Goal: Task Accomplishment & Management: Manage account settings

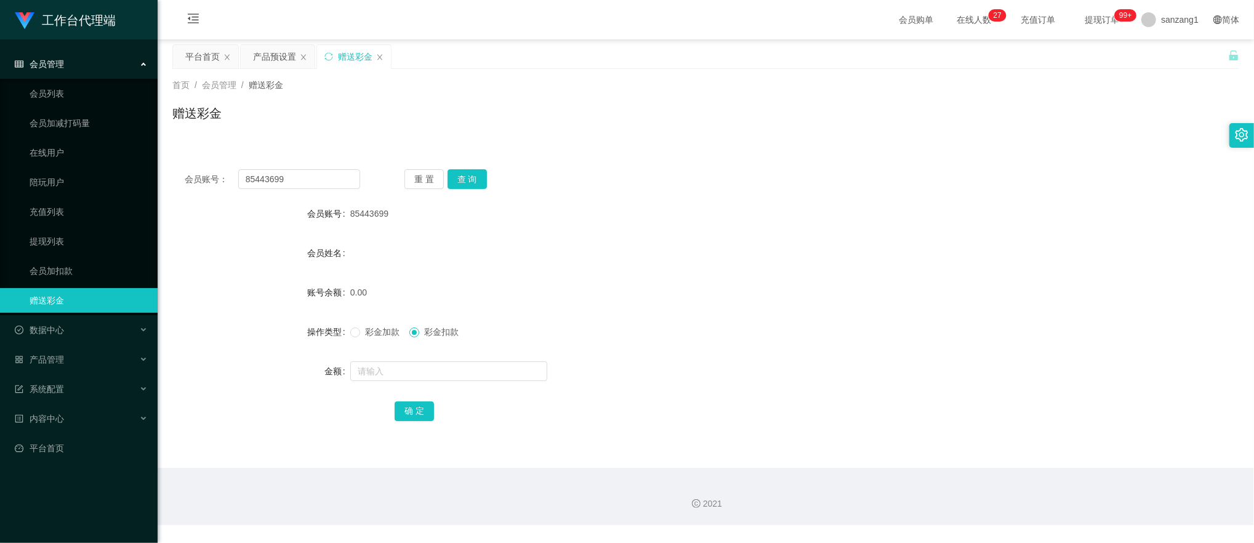
drag, startPoint x: 201, startPoint y: 303, endPoint x: 262, endPoint y: 229, distance: 95.8
click at [201, 301] on div "账号余额" at bounding box center [261, 292] width 178 height 25
drag, startPoint x: 216, startPoint y: 167, endPoint x: 133, endPoint y: 144, distance: 85.8
click at [118, 156] on section "工作台代理端 会员管理 会员列表 会员加减打码量 在线用户 陪玩用户 充值列表 提现列表 会员加扣款 赠送彩金 数据中心 产品管理 注单管理 产品列表 产品预…" at bounding box center [627, 262] width 1254 height 525
paste input "9012266"
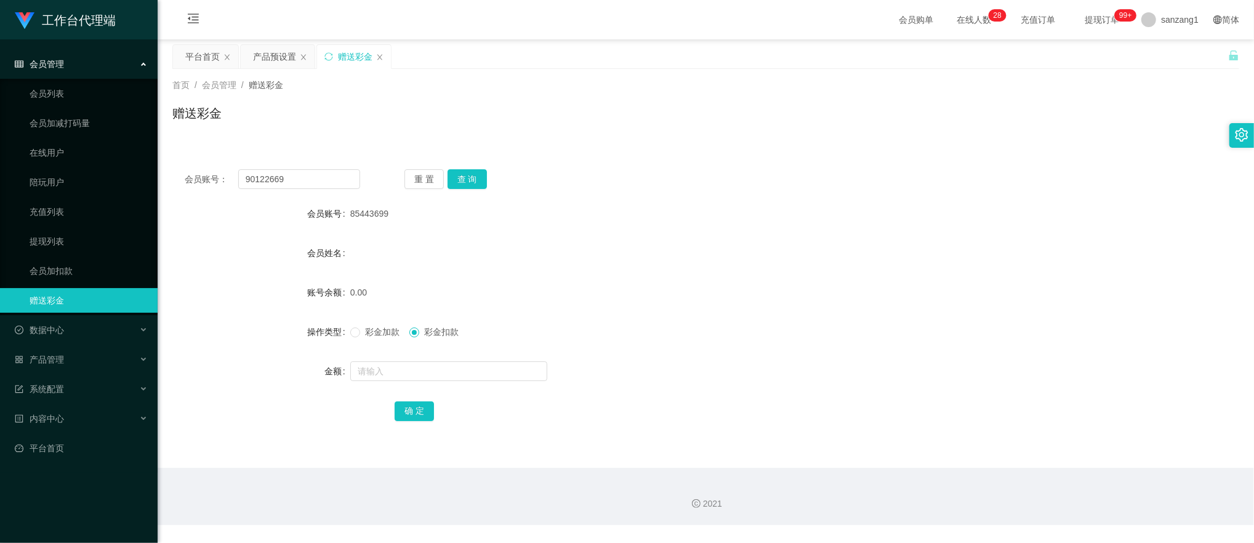
click at [491, 173] on div "重 置 查 询" at bounding box center [492, 179] width 175 height 20
click at [480, 182] on button "查 询" at bounding box center [467, 179] width 39 height 20
click at [463, 182] on button "查 询" at bounding box center [467, 179] width 39 height 20
drag, startPoint x: 270, startPoint y: 308, endPoint x: 298, endPoint y: 222, distance: 90.7
click at [270, 304] on main "关闭左侧 关闭右侧 关闭其它 刷新页面 平台首页 产品预设置 赠送彩金 首页 / 会员管理 / 赠送彩金 / 赠送彩金 会员账号： 90122669 重 置 …" at bounding box center [706, 253] width 1097 height 429
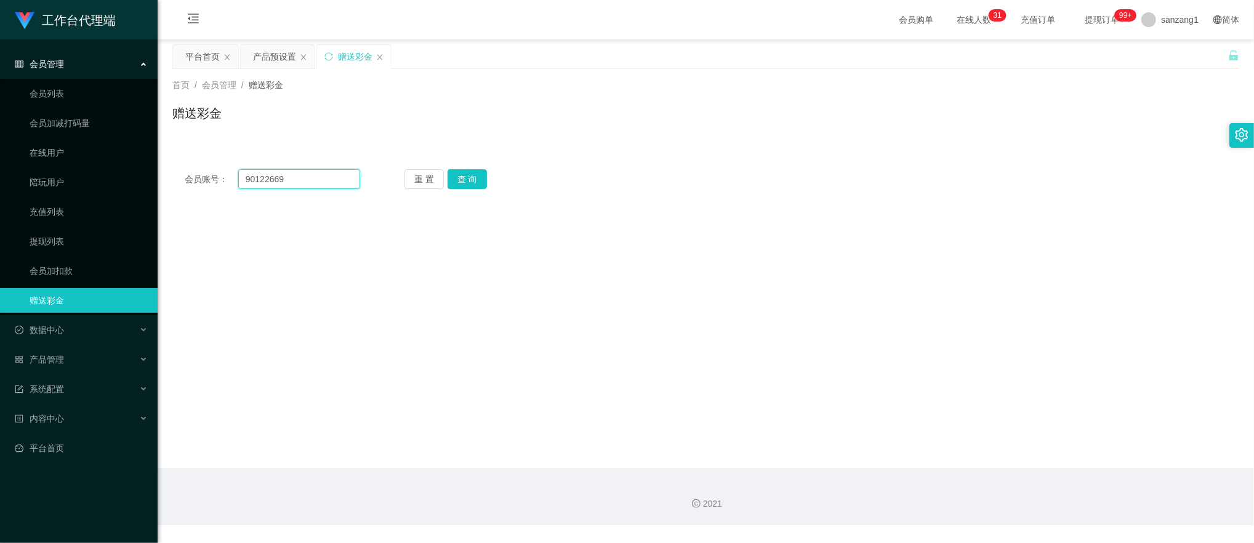
drag, startPoint x: 309, startPoint y: 181, endPoint x: 232, endPoint y: 147, distance: 84.9
click at [188, 163] on div "会员账号： 90122669 重 置 查 询 会员账号 85443699 会员姓名 账号余额 0.00 操作类型 彩金加款 彩金扣款 金额 确 定" at bounding box center [705, 179] width 1067 height 44
paste input "huikin"
type input "huikin"
click at [469, 176] on button "查 询" at bounding box center [467, 179] width 39 height 20
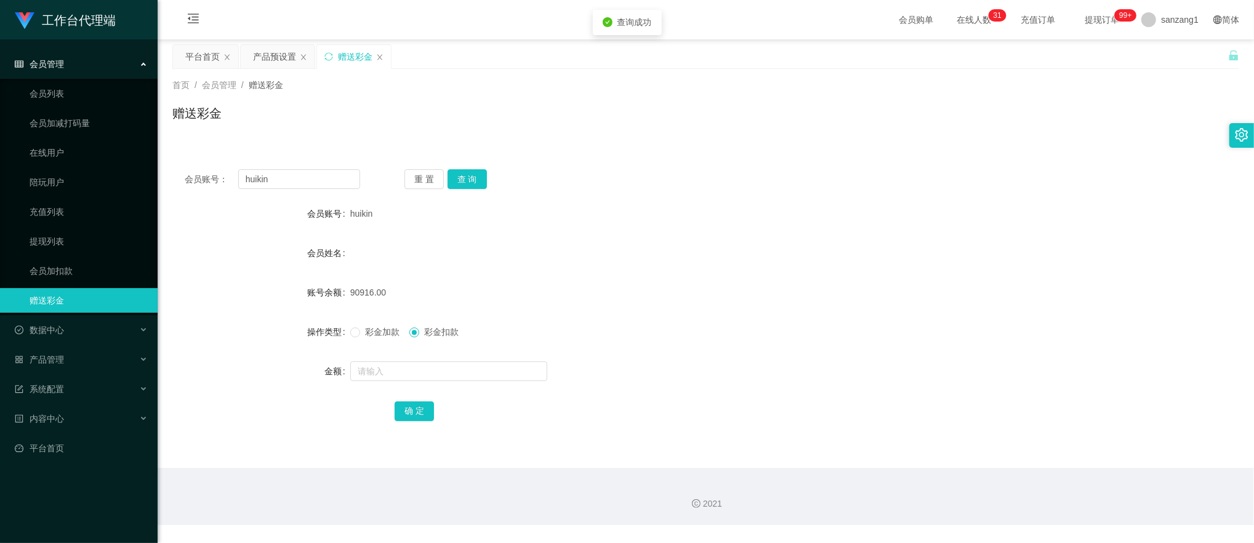
click at [361, 337] on span "彩金加款" at bounding box center [382, 332] width 44 height 10
click at [365, 373] on input "text" at bounding box center [448, 371] width 197 height 20
type input "40000"
click at [419, 401] on button "确 定" at bounding box center [414, 411] width 39 height 20
